Goal: Transaction & Acquisition: Purchase product/service

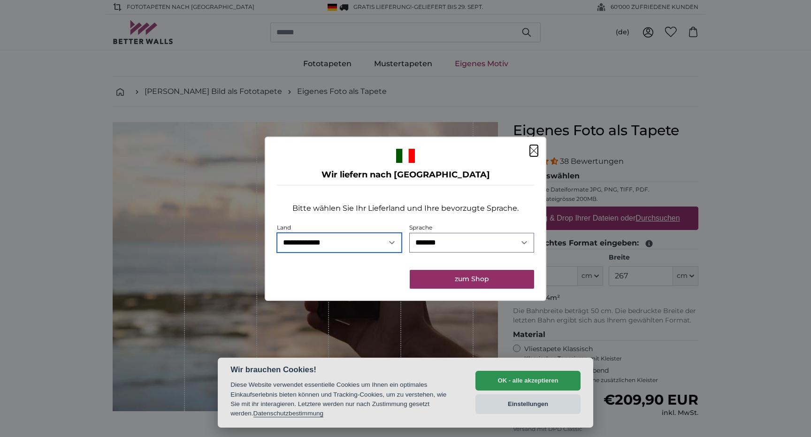
click at [374, 246] on select "**********" at bounding box center [339, 243] width 125 height 20
select select "**"
click at [434, 266] on div "**********" at bounding box center [405, 227] width 257 height 84
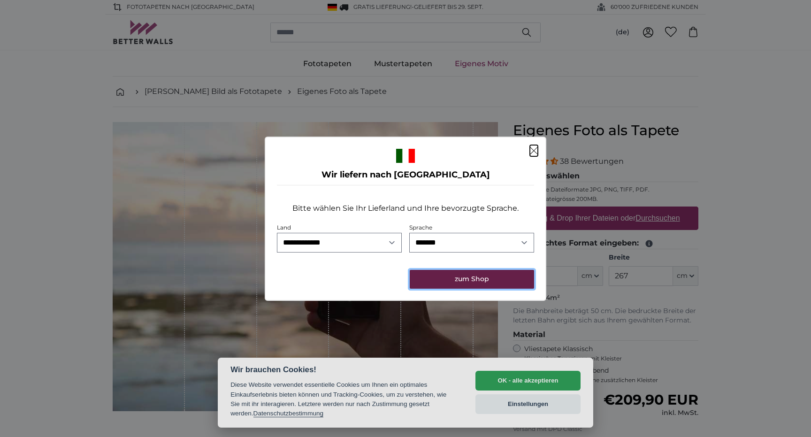
click at [436, 274] on button "zum Shop" at bounding box center [472, 279] width 124 height 19
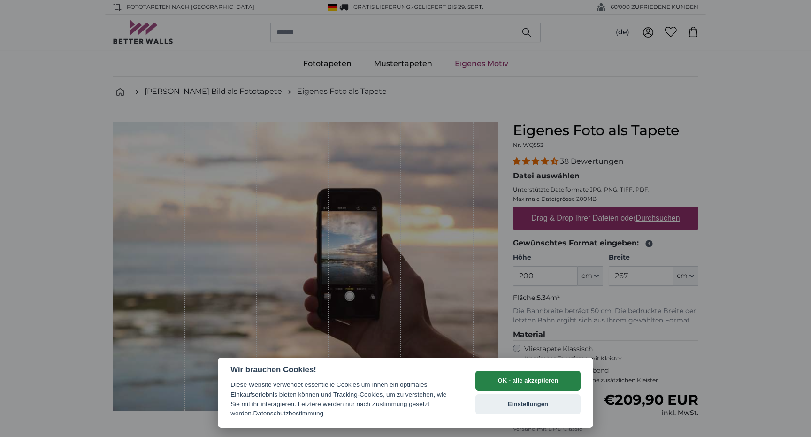
click at [518, 380] on button "OK - alle akzeptieren" at bounding box center [528, 381] width 105 height 20
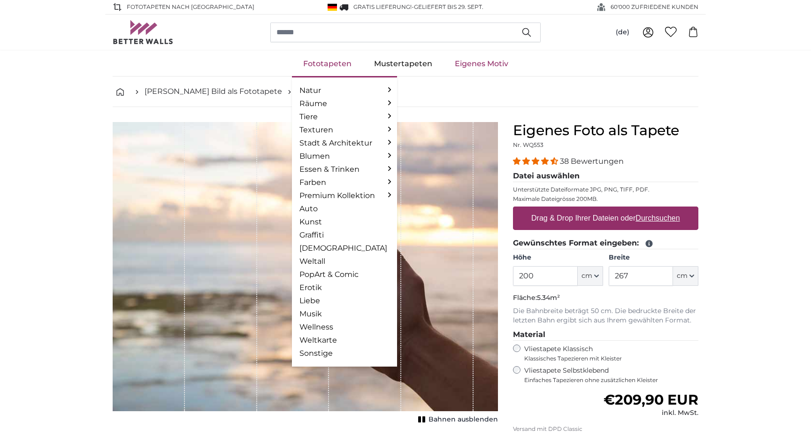
click at [332, 63] on link "Fototapeten" at bounding box center [327, 64] width 71 height 24
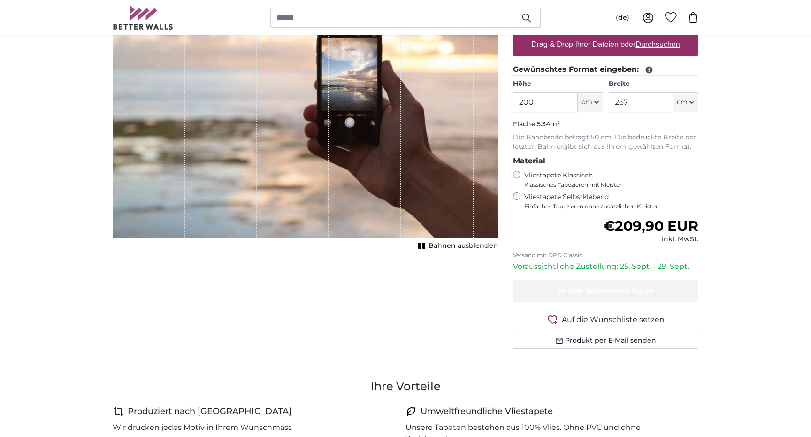
scroll to position [254, 0]
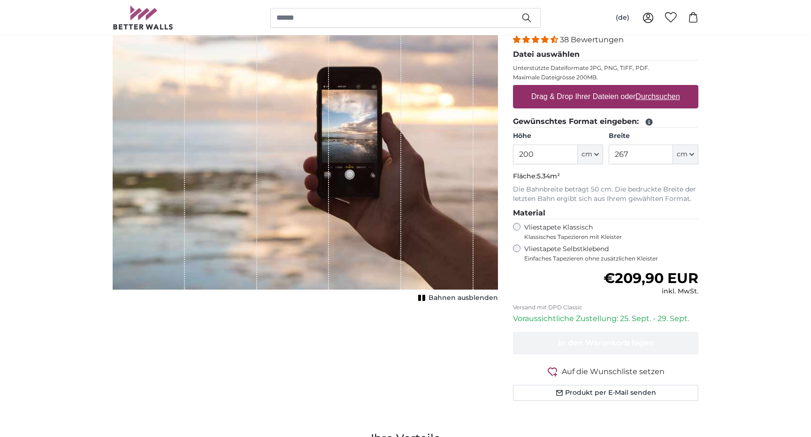
scroll to position [122, 0]
drag, startPoint x: 540, startPoint y: 159, endPoint x: 507, endPoint y: 158, distance: 32.4
click at [507, 158] on div "Eigenes Foto als Tapete Nr. WQ553 38 Bewertungen Datei auswählen Unterstützte D…" at bounding box center [606, 211] width 200 height 423
type input "240"
click at [620, 158] on input "267" at bounding box center [641, 154] width 64 height 20
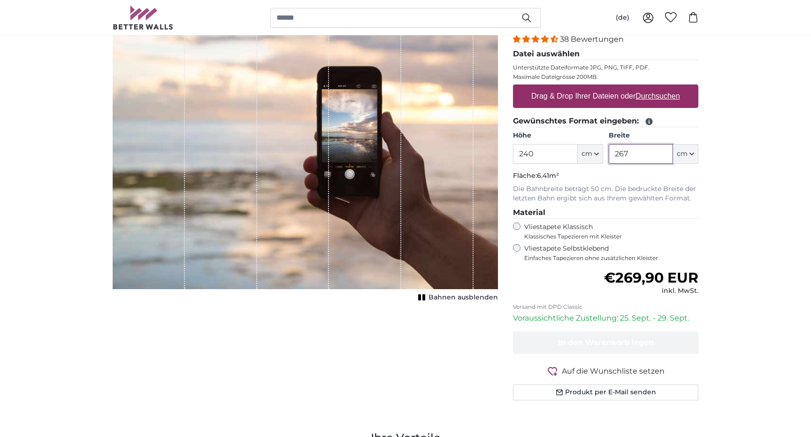
drag, startPoint x: 633, startPoint y: 154, endPoint x: 578, endPoint y: 154, distance: 55.4
click at [578, 154] on div "Höhe 240 ft cm Centimeter (cm) Inches (inch) Feet (ft. in.) Breite 267 ft cm Ce…" at bounding box center [605, 147] width 185 height 33
type input "350"
click at [541, 152] on input "240" at bounding box center [545, 154] width 64 height 20
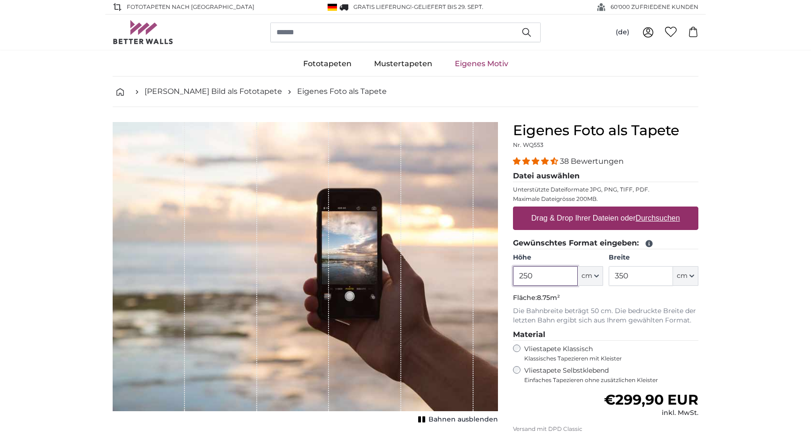
type input "250"
click at [361, 248] on div "1 of 1" at bounding box center [365, 266] width 72 height 289
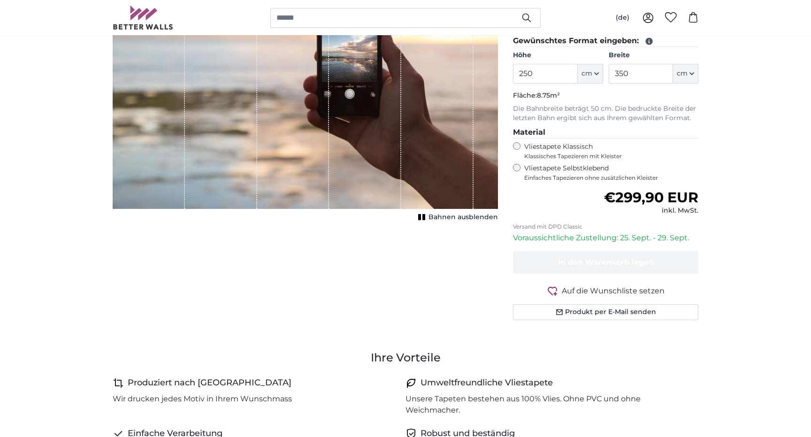
scroll to position [283, 0]
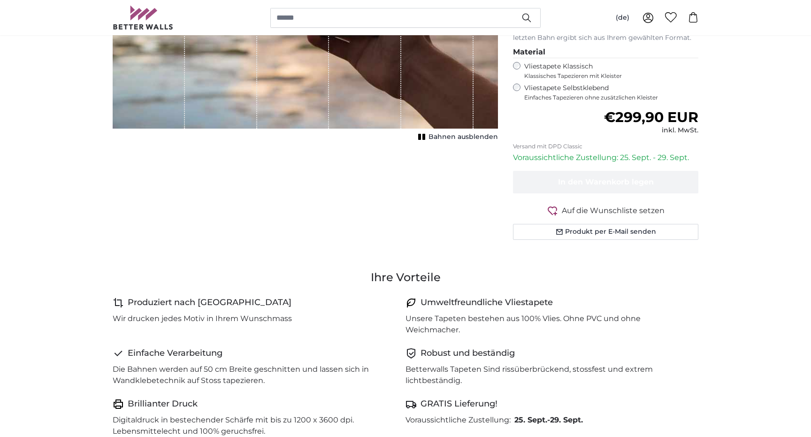
click at [448, 136] on span "Bahnen ausblenden" at bounding box center [463, 136] width 69 height 9
click at [448, 137] on span "Bahnen einblenden" at bounding box center [463, 136] width 69 height 9
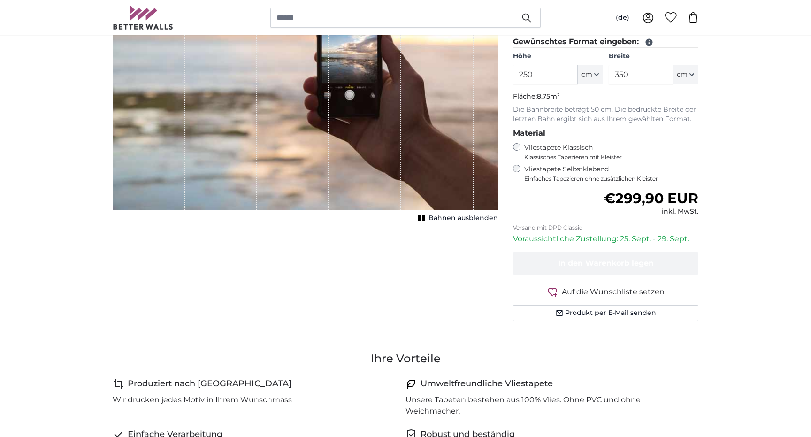
scroll to position [210, 0]
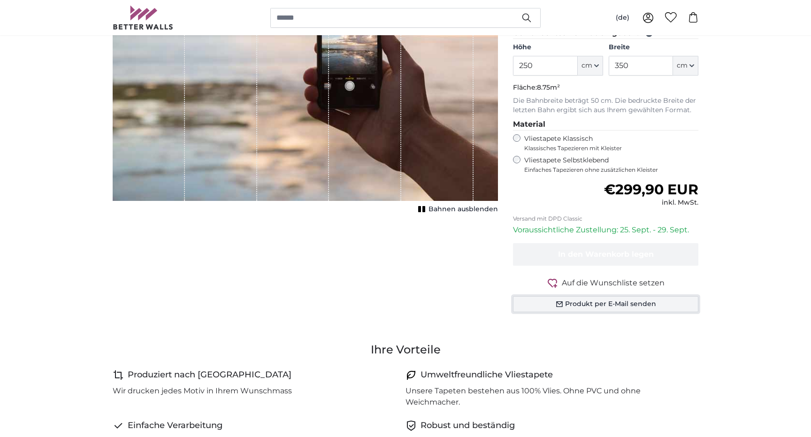
click at [546, 304] on button "Produkt per E-Mail senden" at bounding box center [605, 304] width 185 height 16
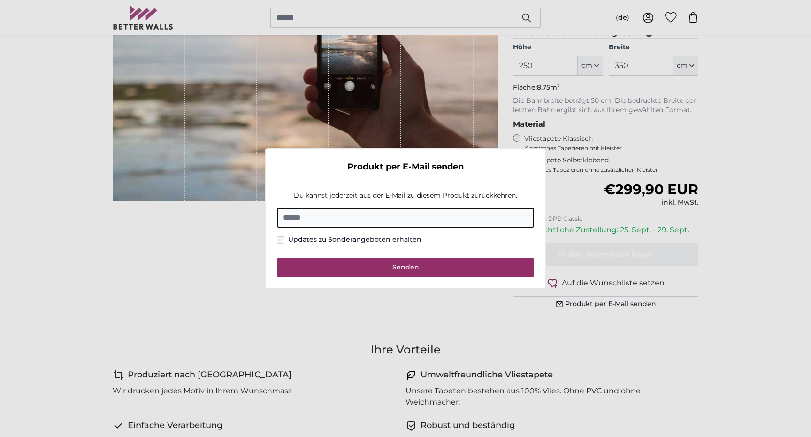
click at [480, 289] on dialog "Produkt per E-Mail senden Du kannst jederzeit aus der E-Mail zu diesem Produkt …" at bounding box center [406, 218] width 282 height 141
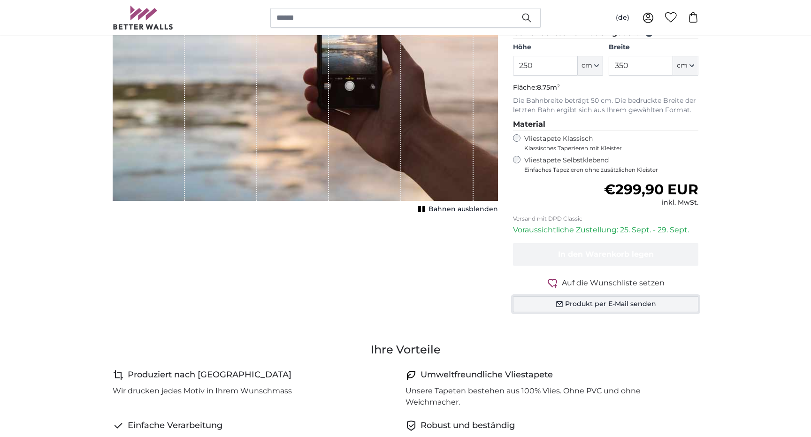
click at [528, 302] on button "Produkt per E-Mail senden" at bounding box center [605, 304] width 185 height 16
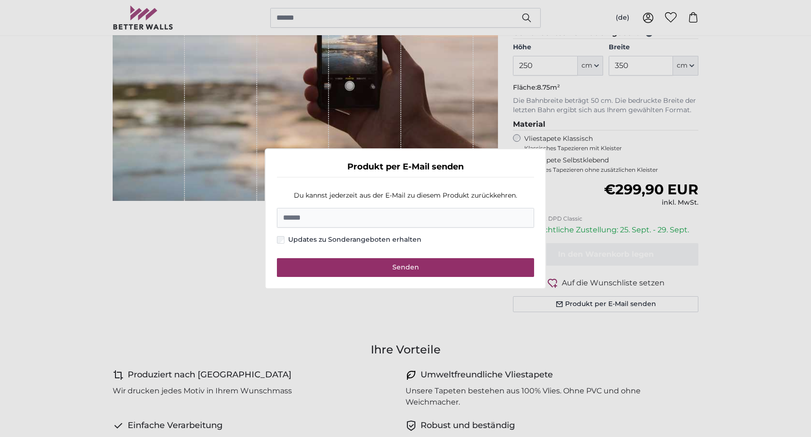
click at [468, 289] on dialog "Produkt per E-Mail senden Du kannst jederzeit aus der E-Mail zu diesem Produkt …" at bounding box center [406, 218] width 282 height 141
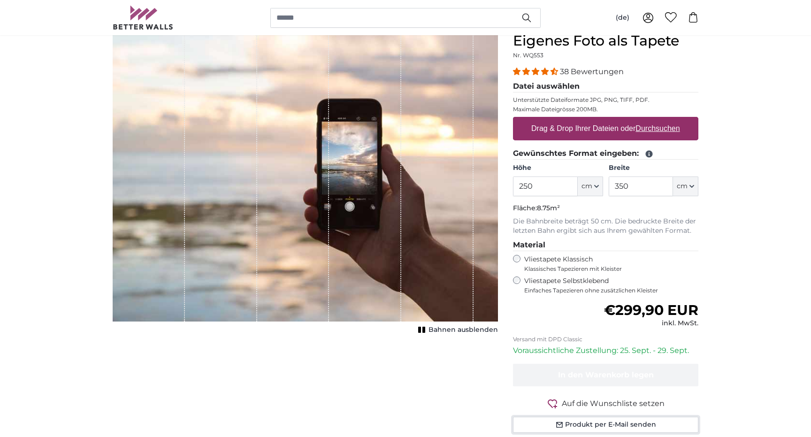
scroll to position [110, 0]
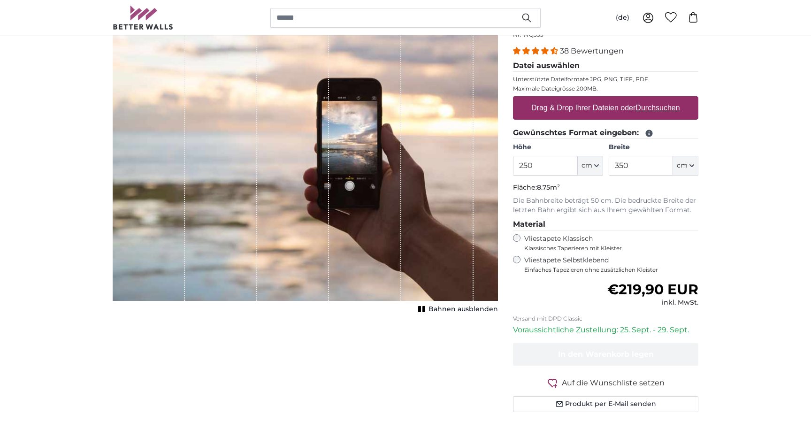
click at [520, 257] on div "Vliestapete Selbstklebend Einfaches Tapezieren ohne zusätzlichen Kleister" at bounding box center [605, 265] width 185 height 18
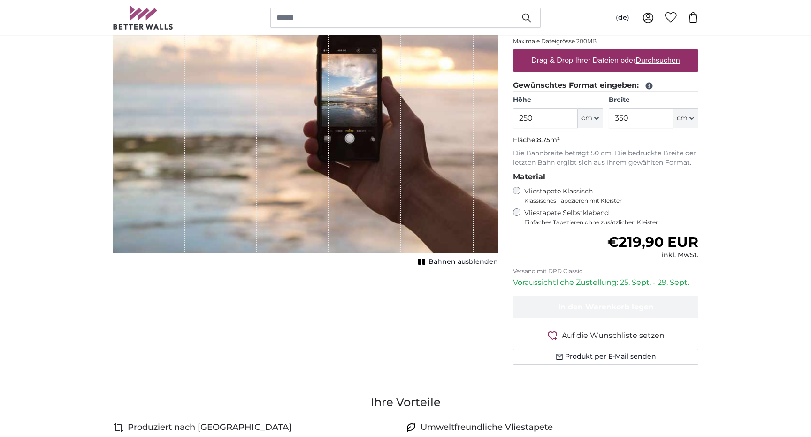
scroll to position [161, 0]
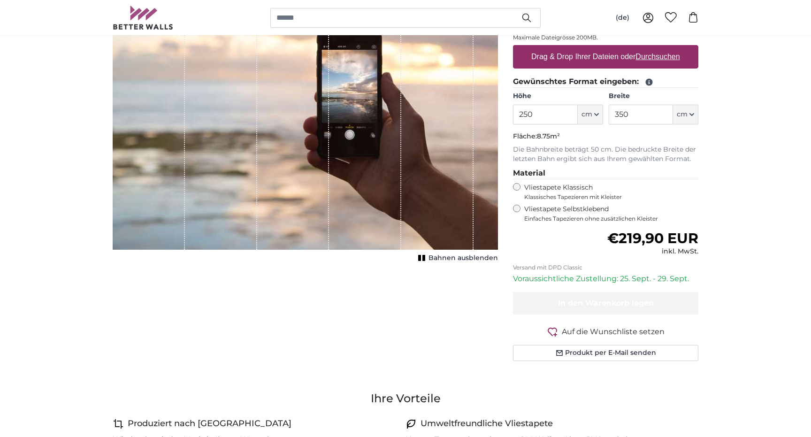
click at [566, 288] on form "38 Bewertungen Datei auswählen Unterstützte Dateiformate JPG, PNG, TIFF, PDF. M…" at bounding box center [605, 177] width 185 height 367
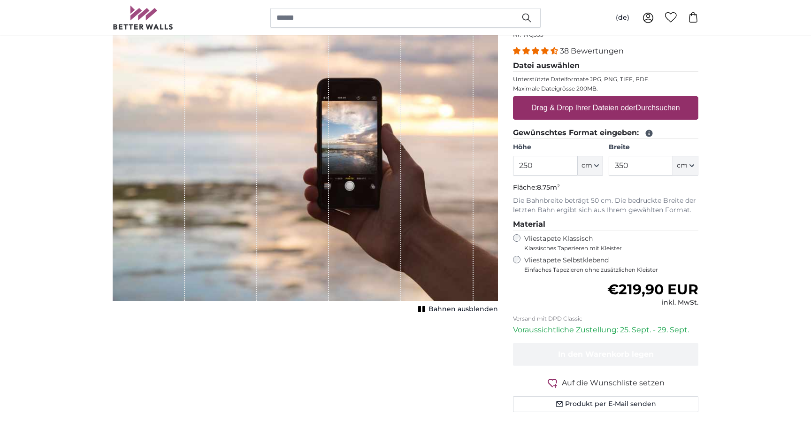
scroll to position [0, 0]
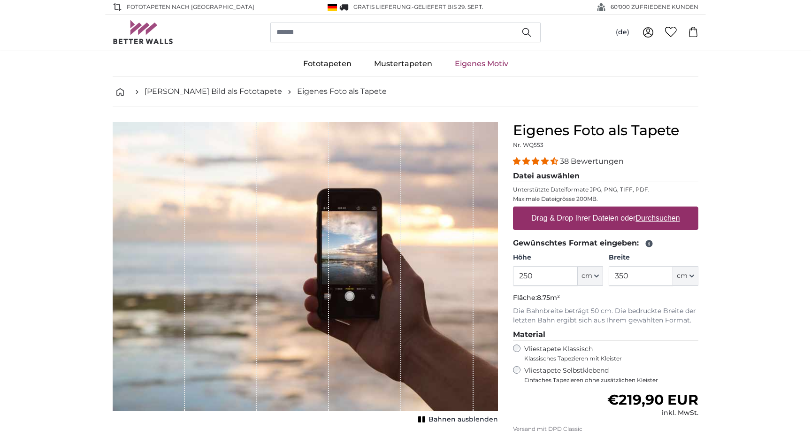
click at [551, 177] on legend "Datei auswählen" at bounding box center [605, 176] width 185 height 12
click at [655, 220] on u "Durchsuchen" at bounding box center [658, 218] width 44 height 8
click at [655, 209] on input "Drag & Drop Ihrer Dateien oder Durchsuchen" at bounding box center [605, 208] width 185 height 3
type input "**********"
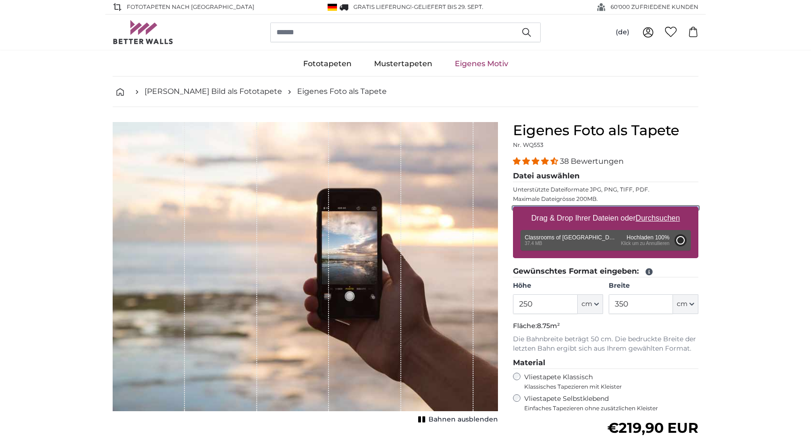
type input "200"
type input "320"
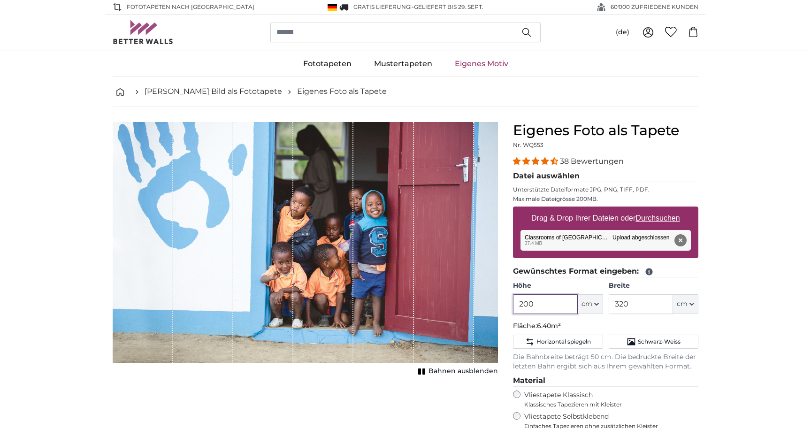
drag, startPoint x: 544, startPoint y: 298, endPoint x: 501, endPoint y: 311, distance: 45.1
click at [501, 310] on product-detail "Abbrechen Bild zuschneiden Bahnen ausblenden Eigenes Foto als Tapete Nr. WQ553 …" at bounding box center [405, 349] width 601 height 484
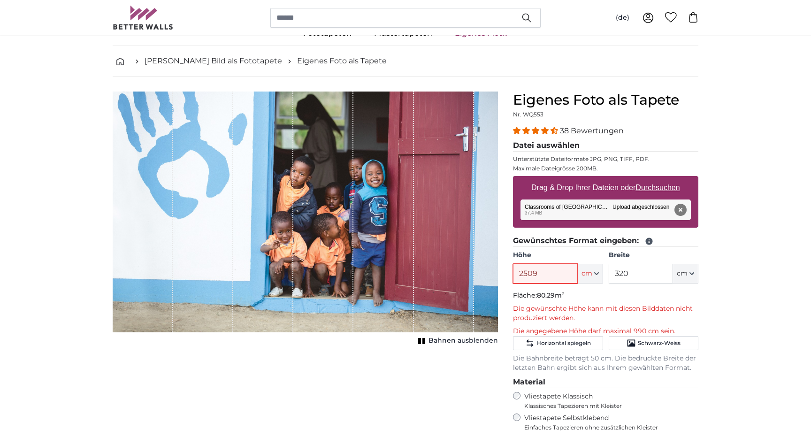
scroll to position [31, 0]
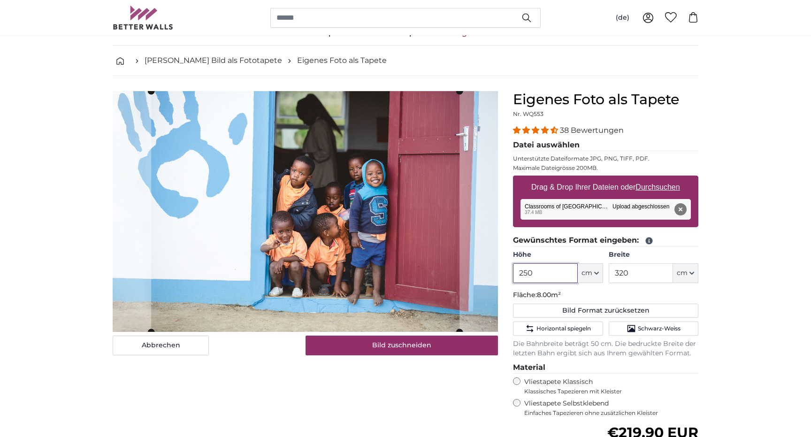
type input "250"
click at [634, 269] on input "320" at bounding box center [641, 273] width 64 height 20
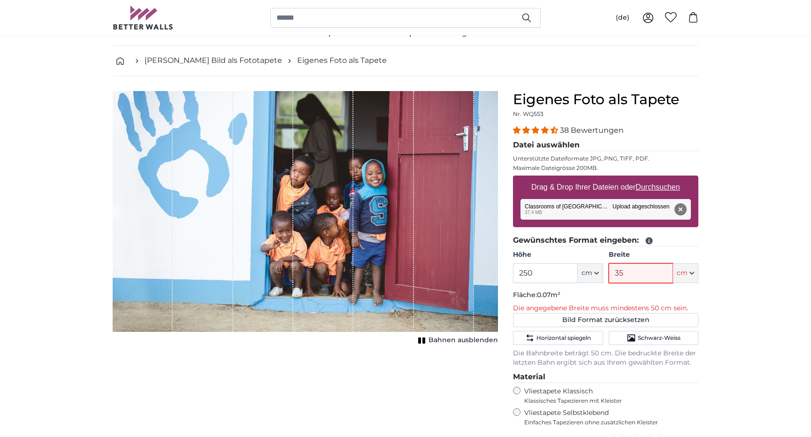
type input "350"
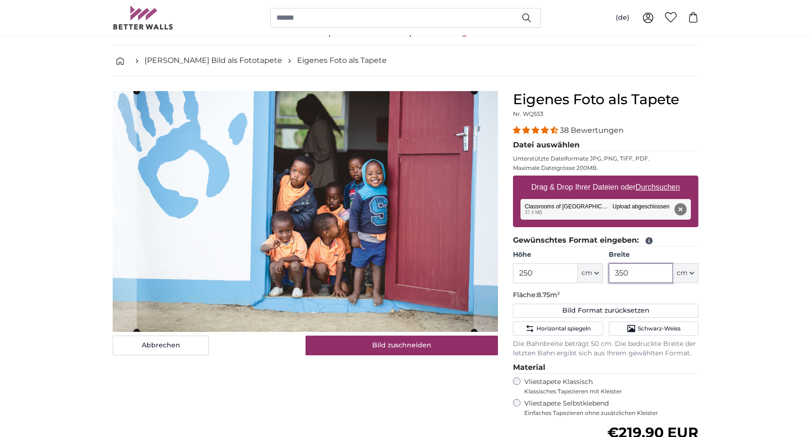
type input "350"
